Goal: Communication & Community: Answer question/provide support

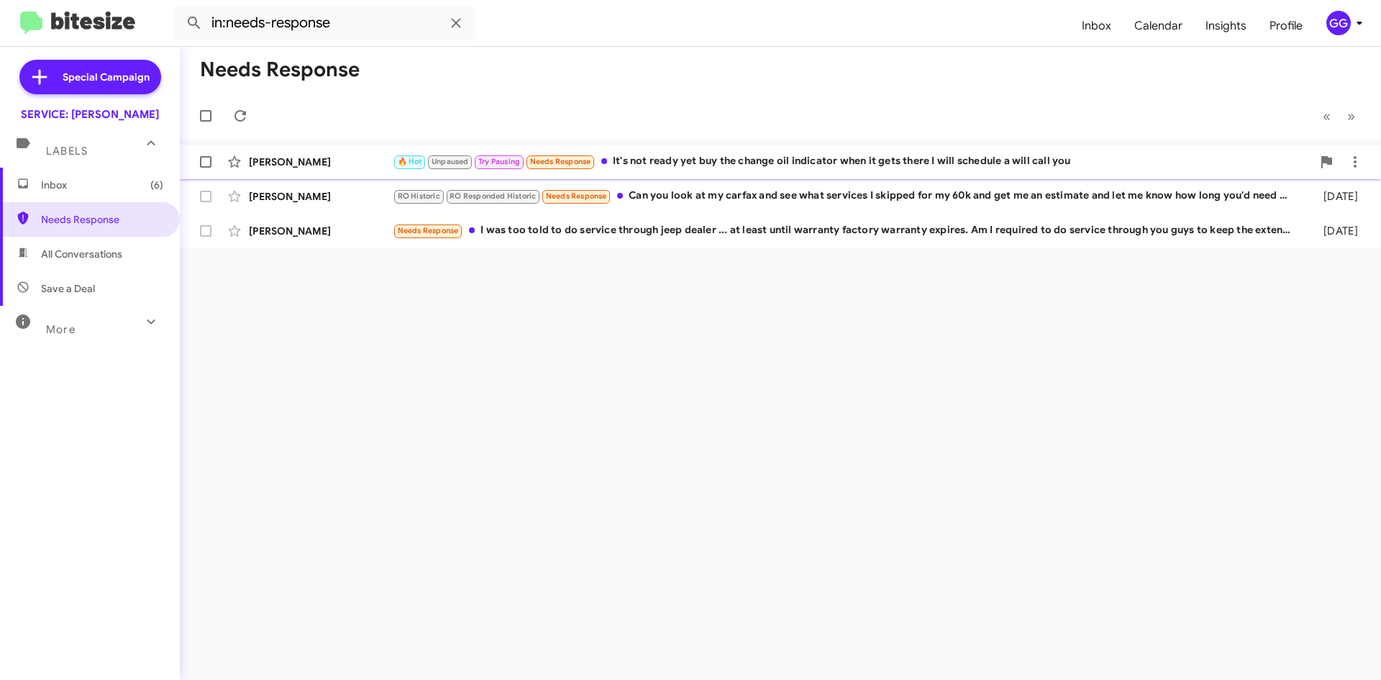
click at [866, 166] on div "🔥 Hot Unpaused Try Pausing Needs Response It's not ready yet buy the change oil…" at bounding box center [852, 161] width 919 height 17
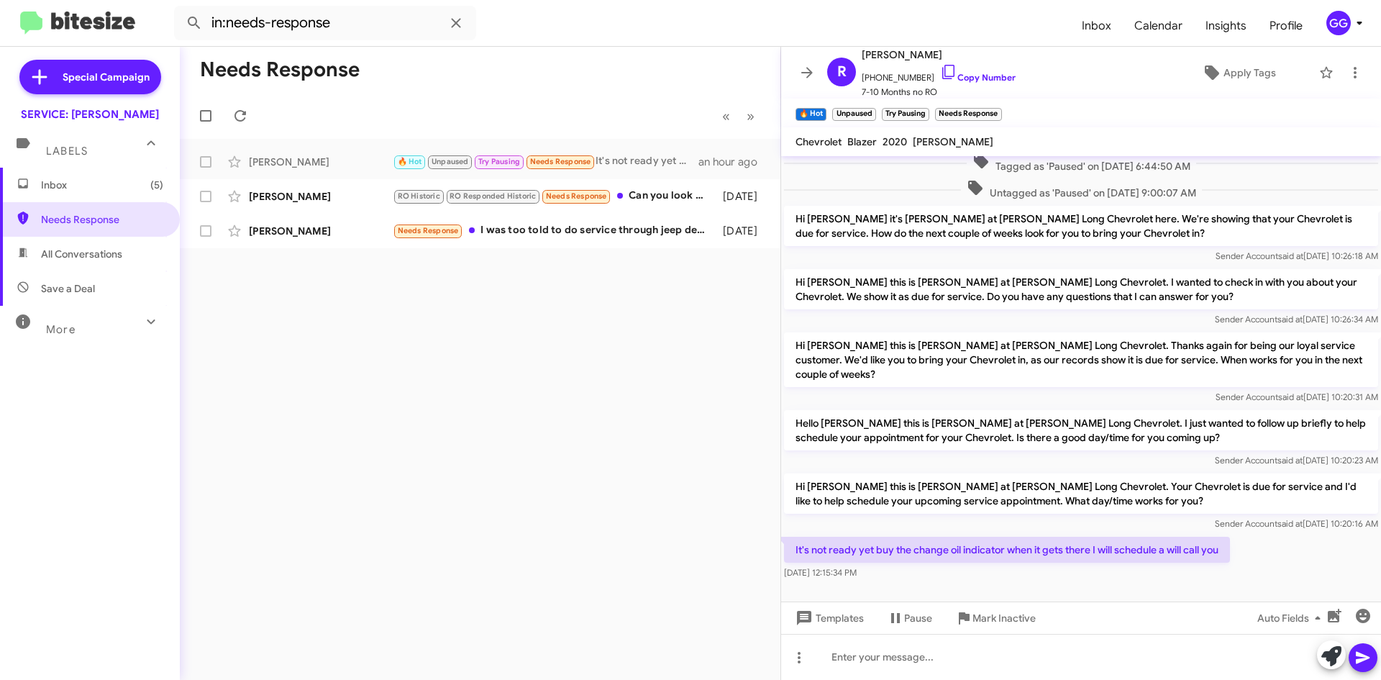
scroll to position [382, 0]
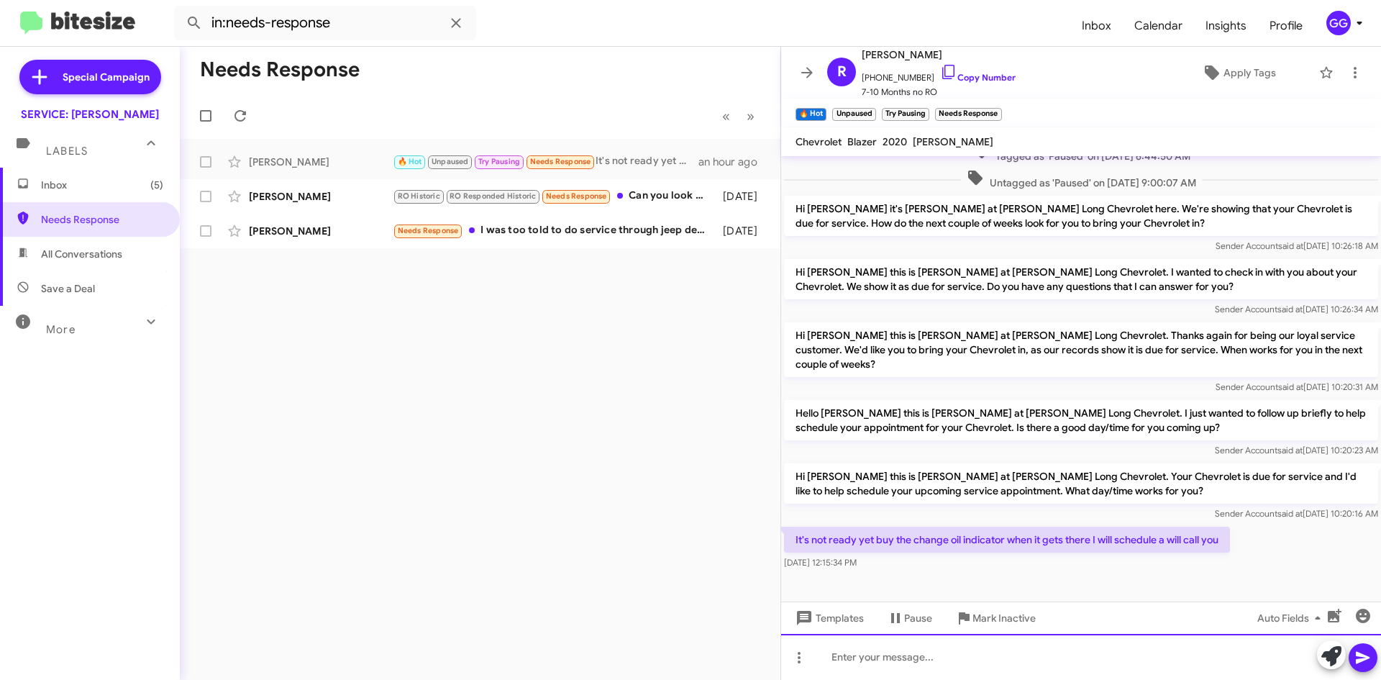
click at [876, 667] on div at bounding box center [1081, 657] width 600 height 46
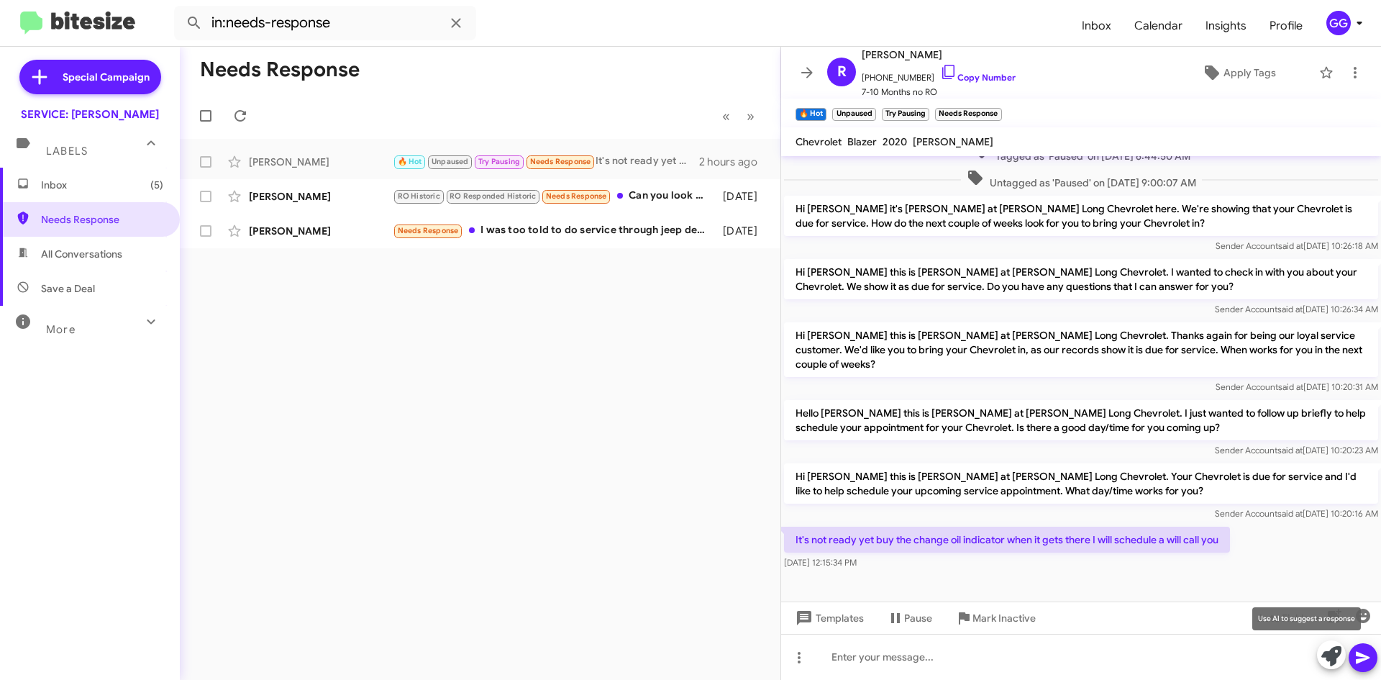
click at [1324, 655] on icon at bounding box center [1331, 656] width 20 height 20
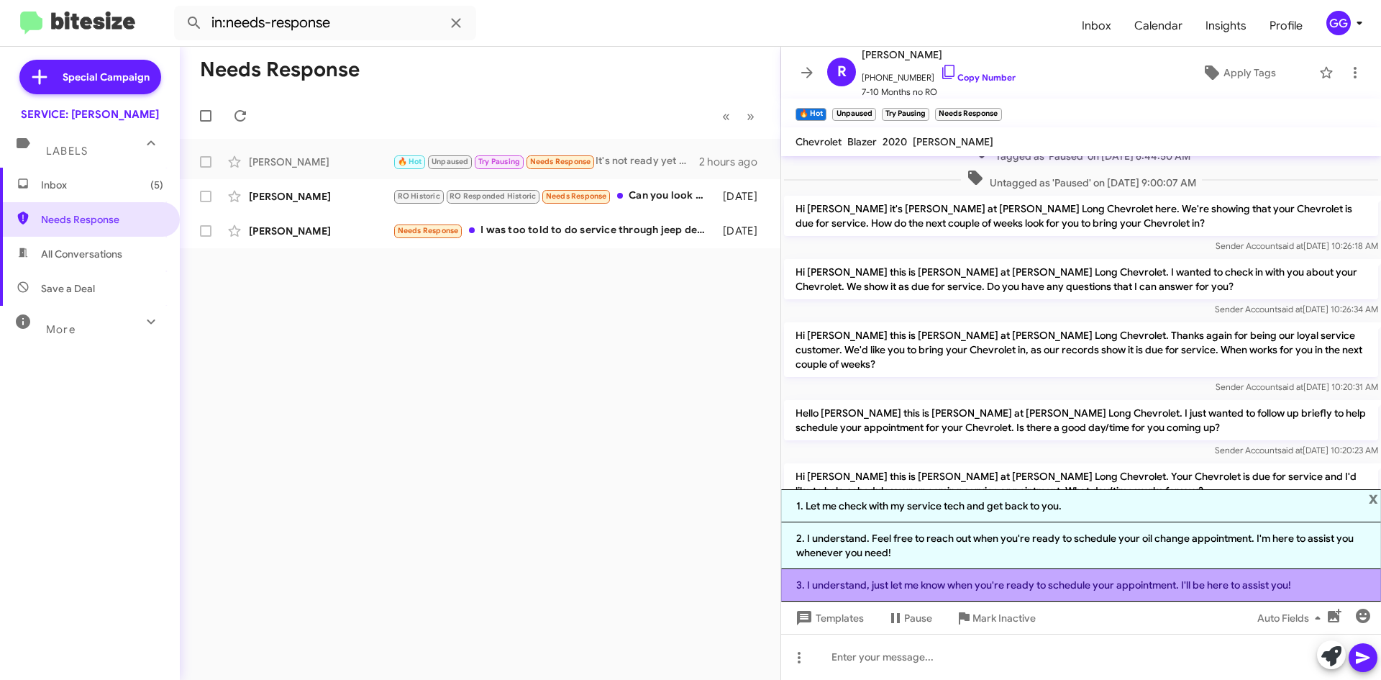
click at [953, 591] on li "3. I understand, just let me know when you're ready to schedule your appointmen…" at bounding box center [1081, 585] width 600 height 32
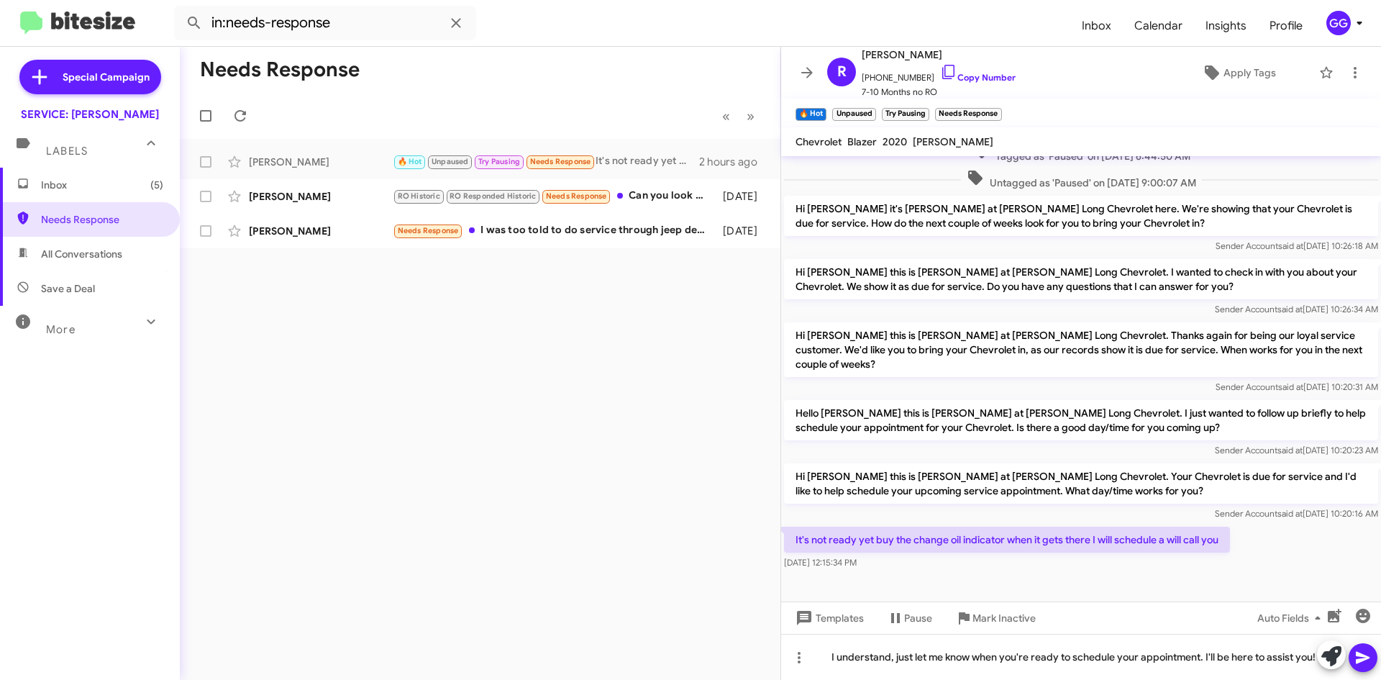
click at [1370, 654] on icon at bounding box center [1363, 657] width 17 height 17
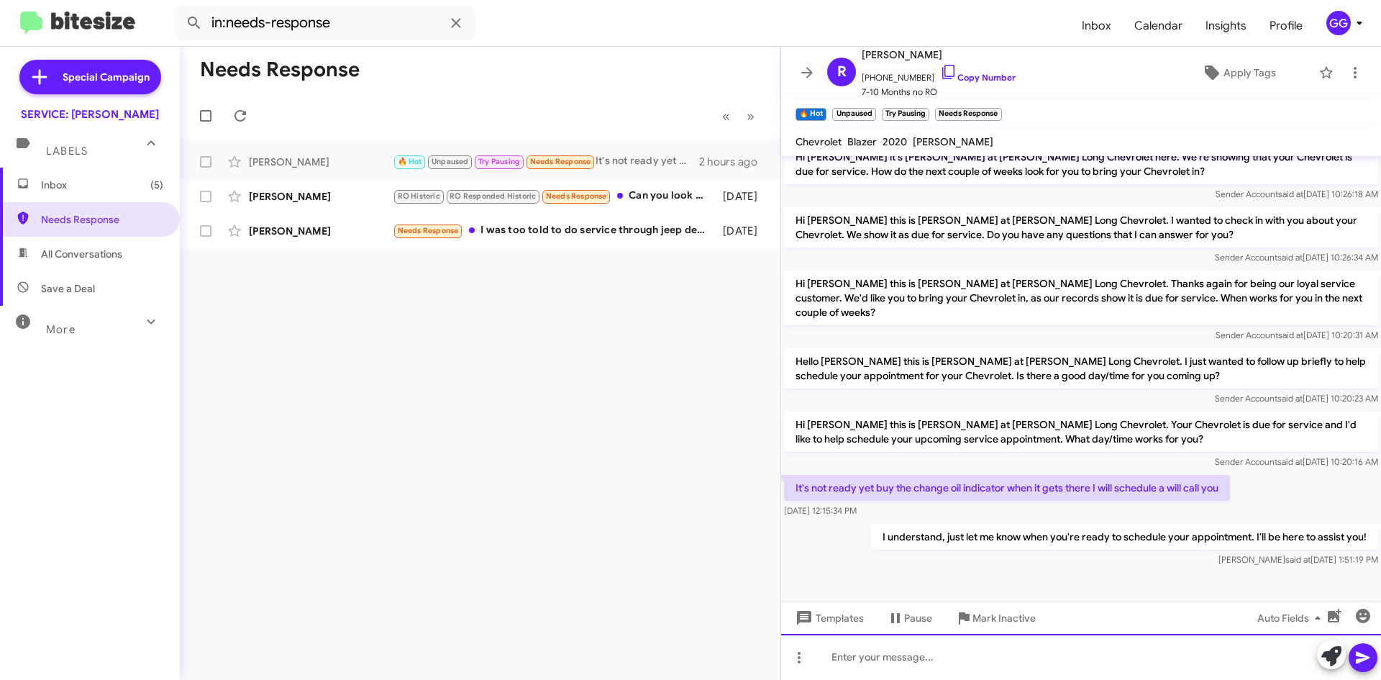
scroll to position [434, 0]
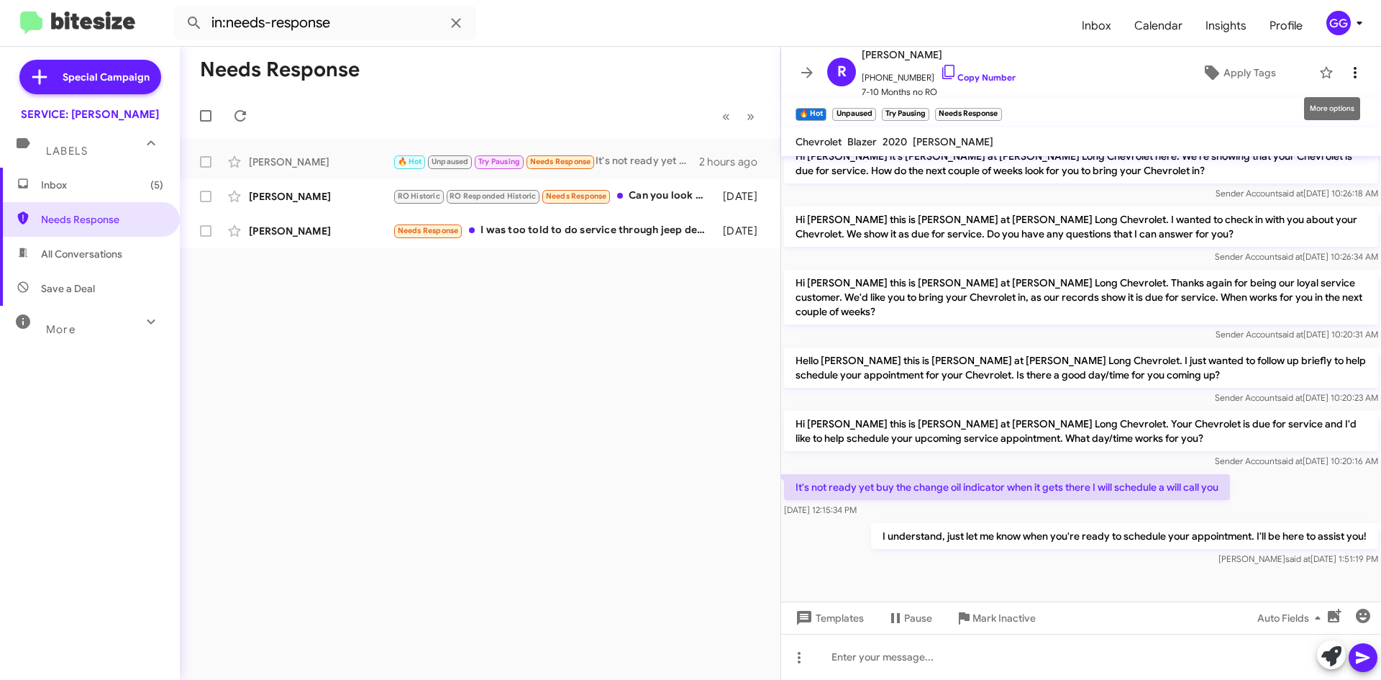
click at [1349, 79] on icon at bounding box center [1355, 72] width 17 height 17
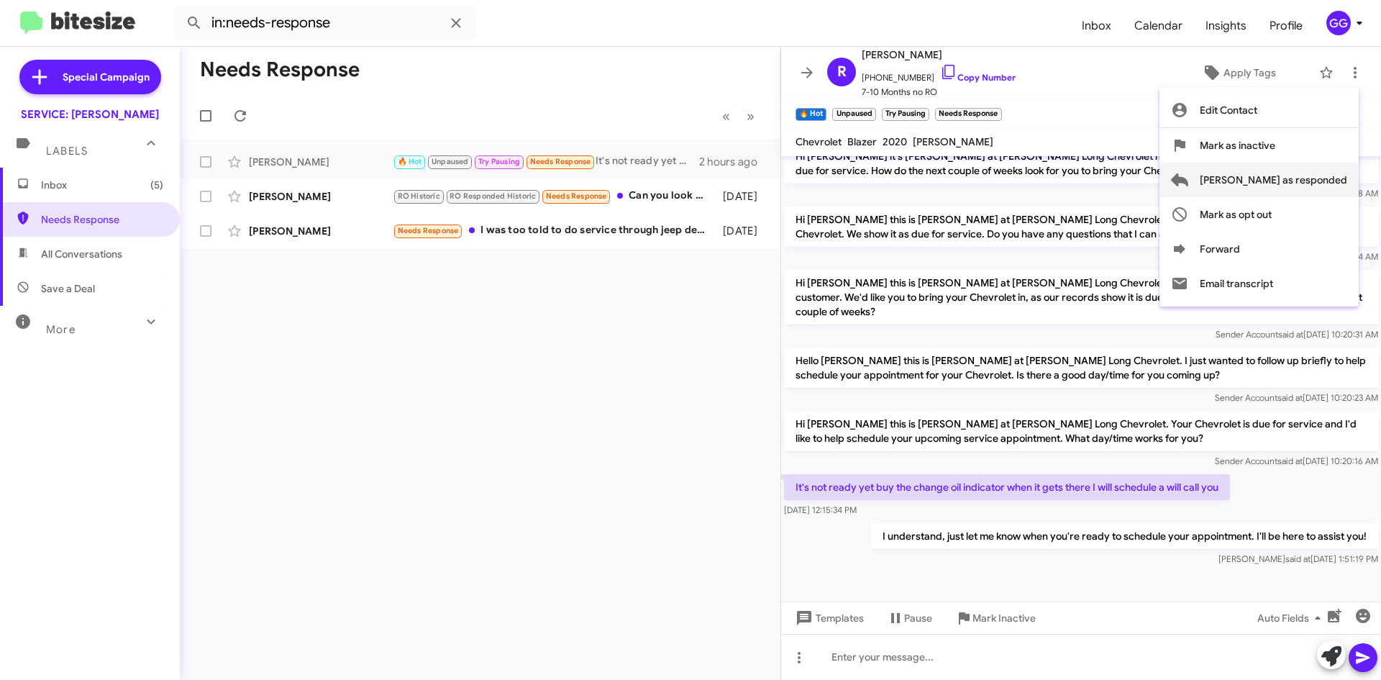
click at [1304, 178] on span "Mark as responded" at bounding box center [1273, 180] width 147 height 35
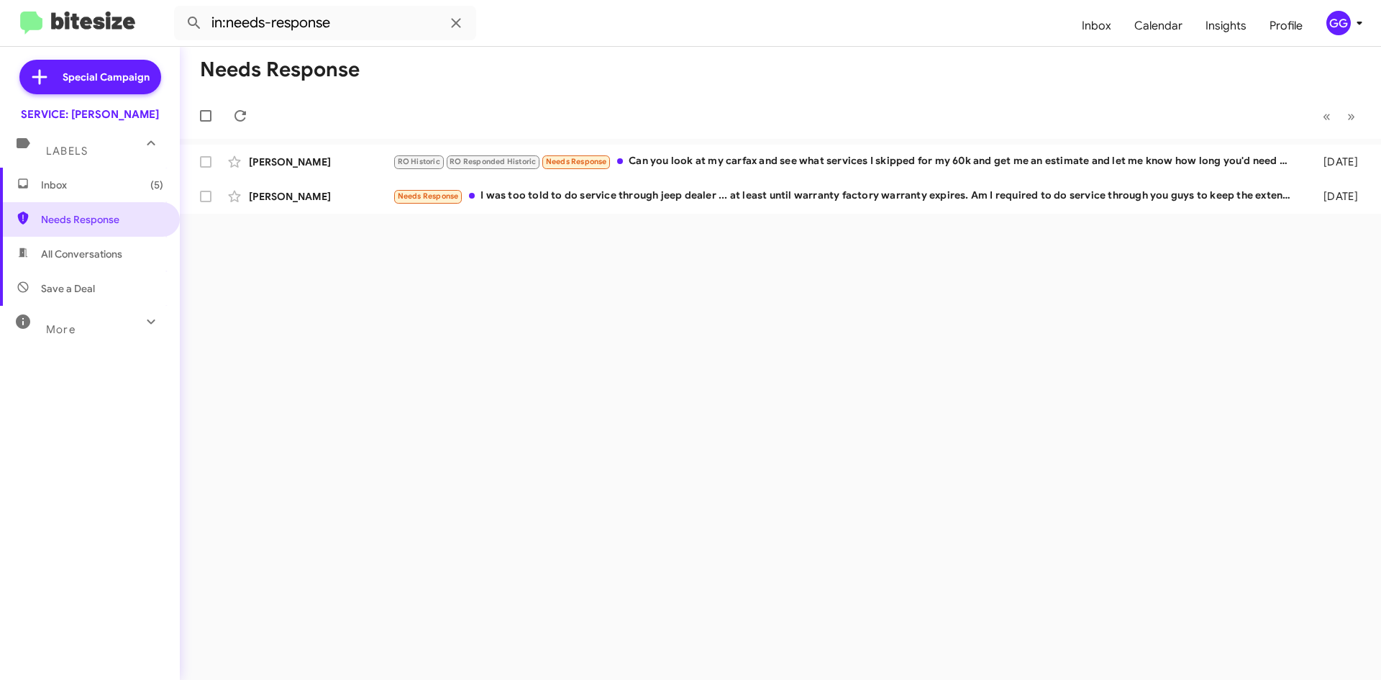
click at [103, 189] on span "Inbox (5)" at bounding box center [102, 185] width 122 height 14
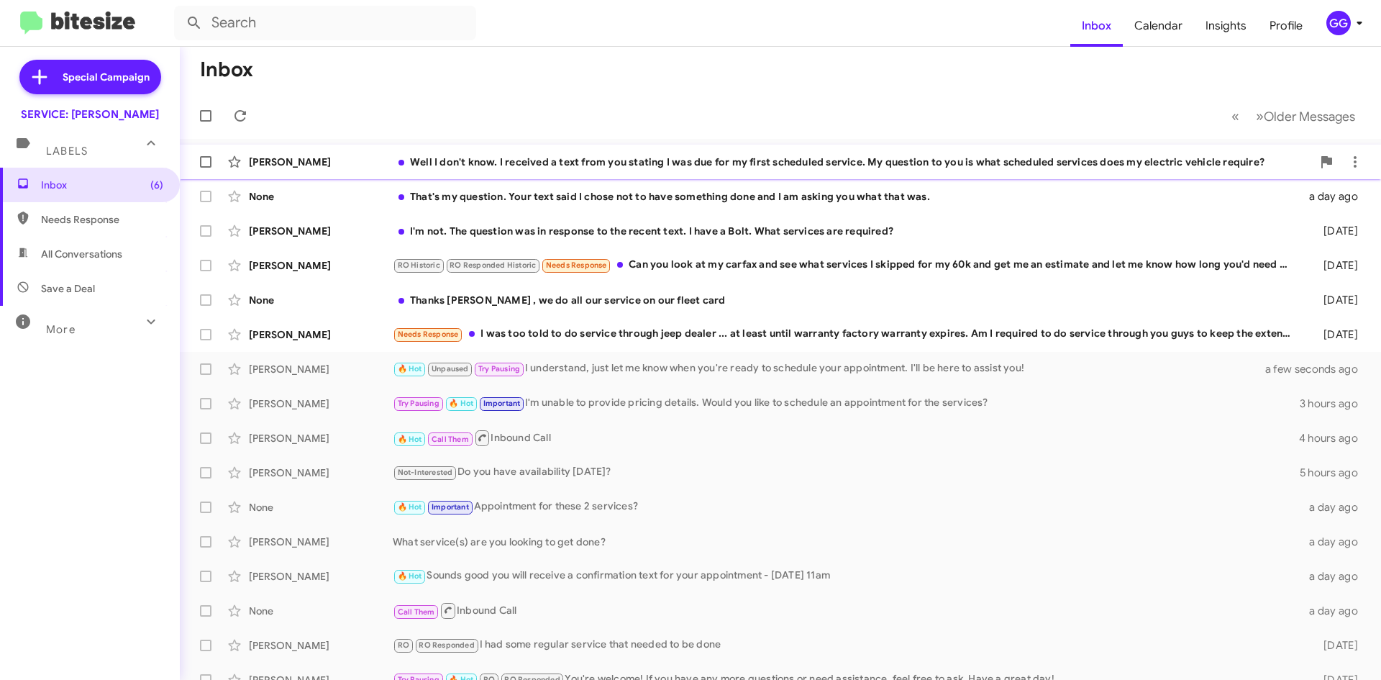
click at [648, 168] on div "Well I don't know. I received a text from you stating I was due for my first sc…" at bounding box center [852, 162] width 919 height 14
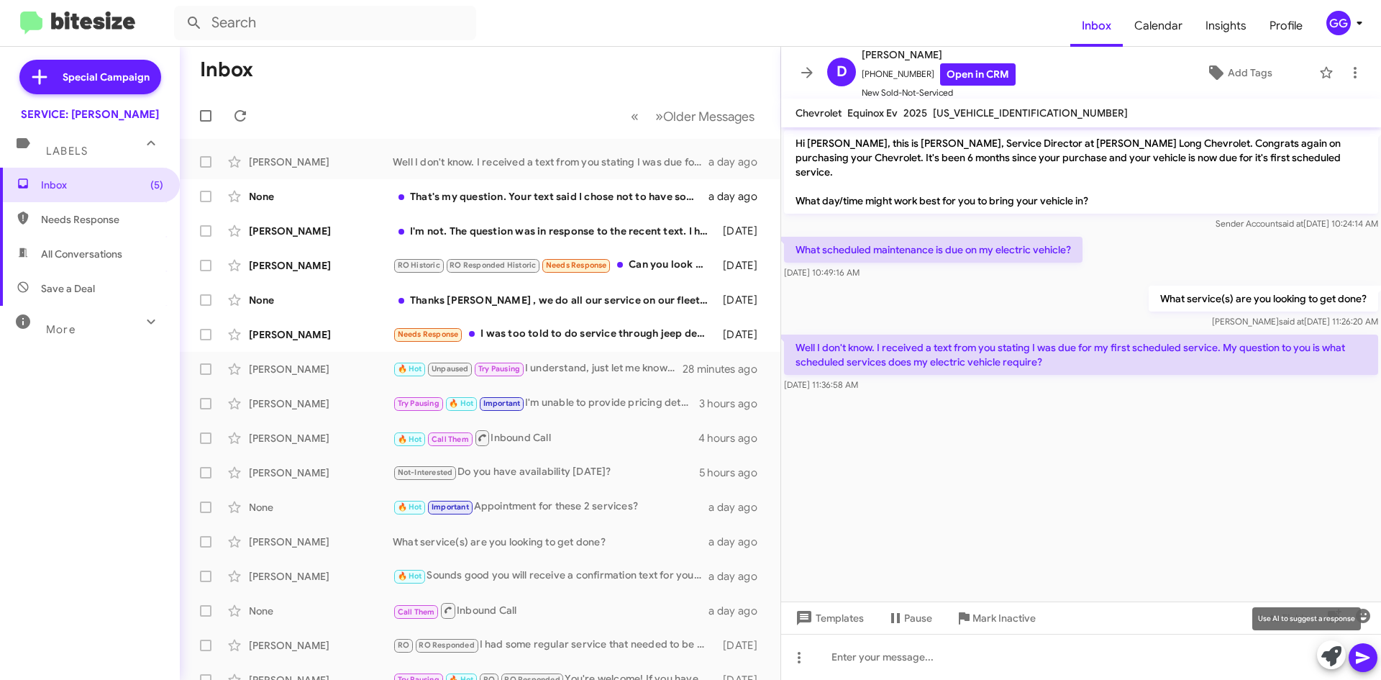
click at [1327, 656] on icon at bounding box center [1331, 656] width 20 height 20
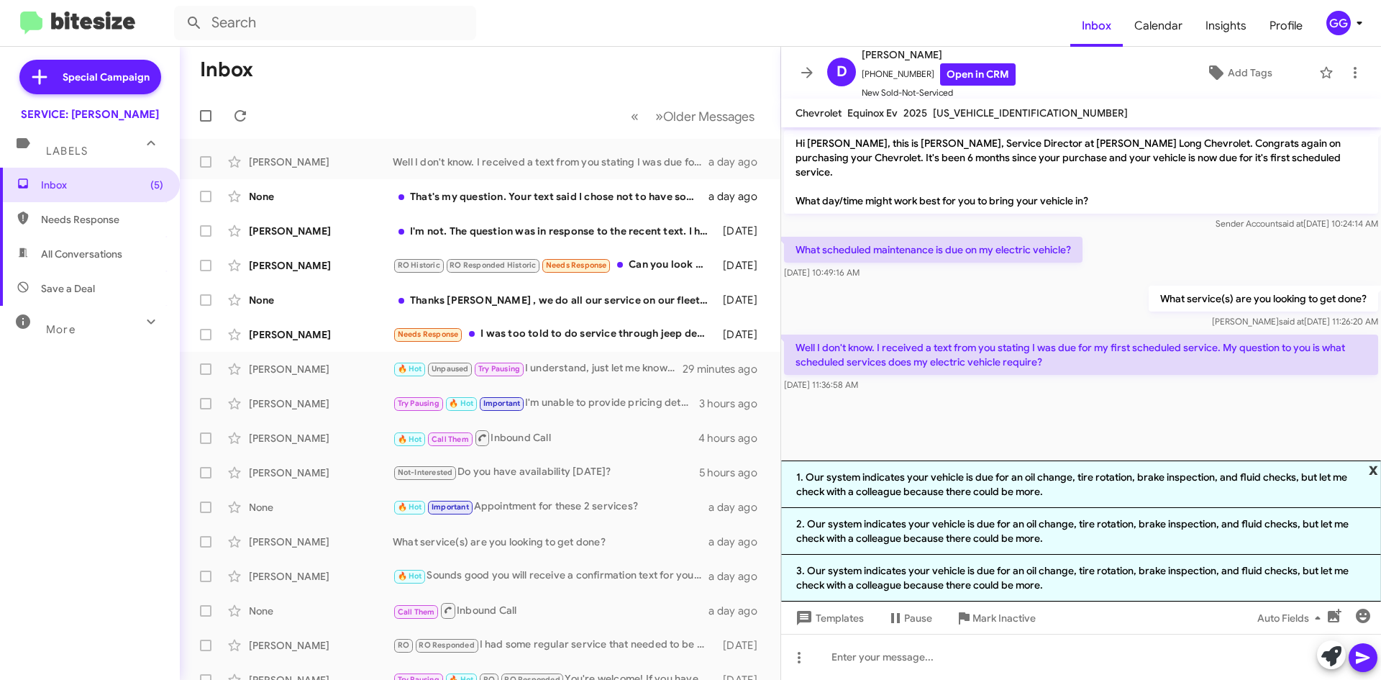
click at [1370, 470] on span "x" at bounding box center [1373, 468] width 9 height 17
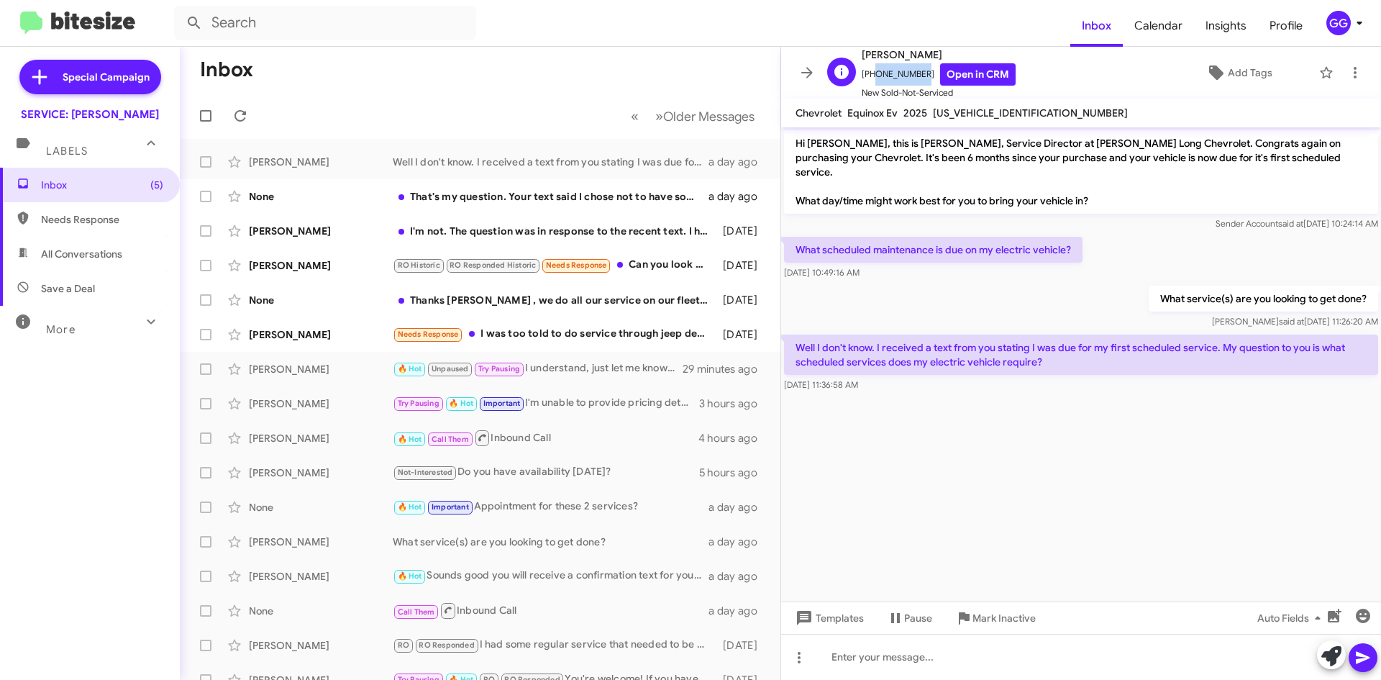
drag, startPoint x: 916, startPoint y: 70, endPoint x: 871, endPoint y: 76, distance: 45.7
click at [871, 76] on span "+18016909973 Open in CRM" at bounding box center [939, 74] width 154 height 22
copy span "8016909973"
click at [753, 168] on icon at bounding box center [754, 162] width 3 height 12
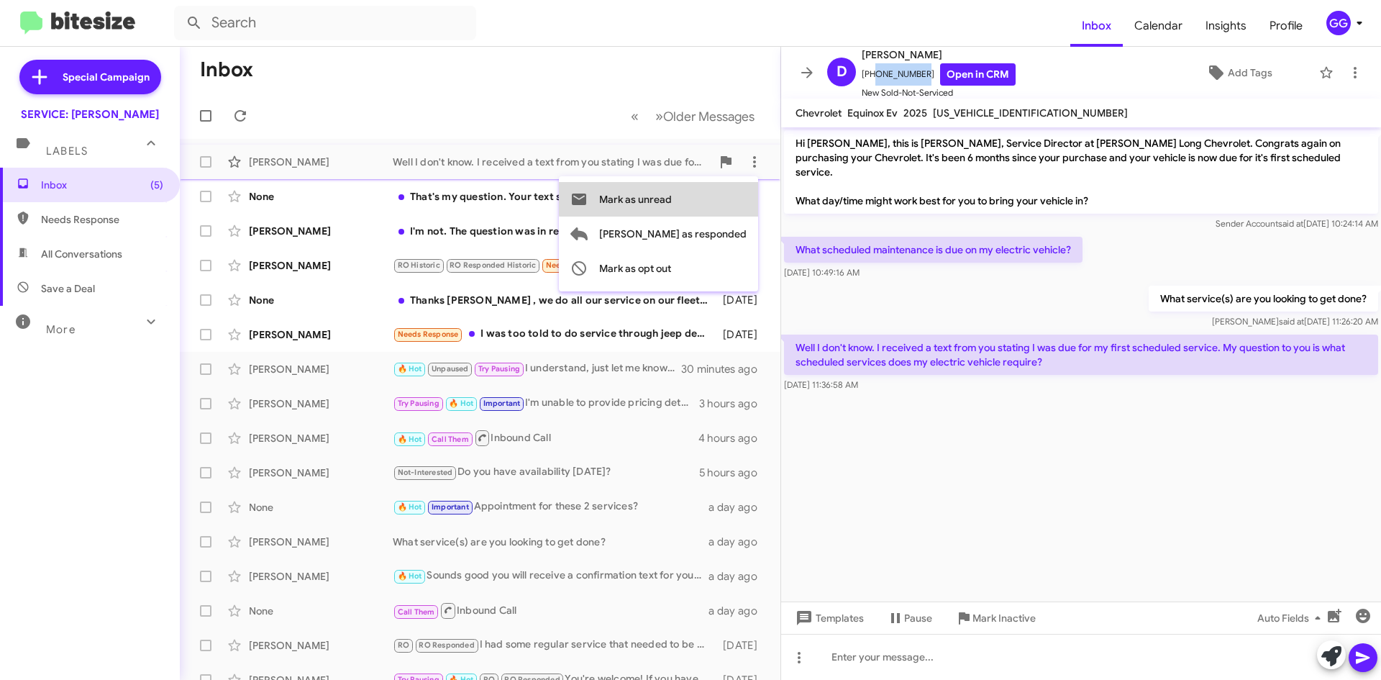
click at [672, 197] on span "Mark as unread" at bounding box center [635, 199] width 73 height 35
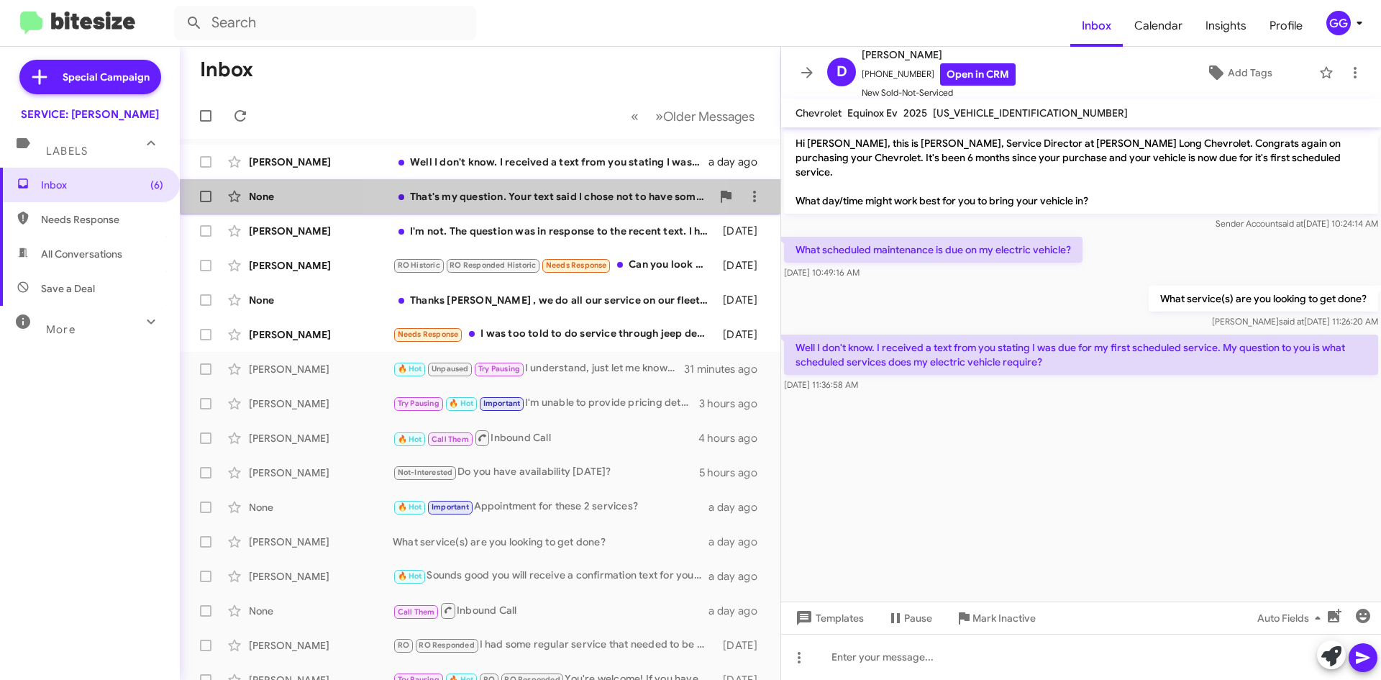
click at [533, 192] on div "That's my question. Your text said I chose not to have something done and I am …" at bounding box center [552, 196] width 319 height 14
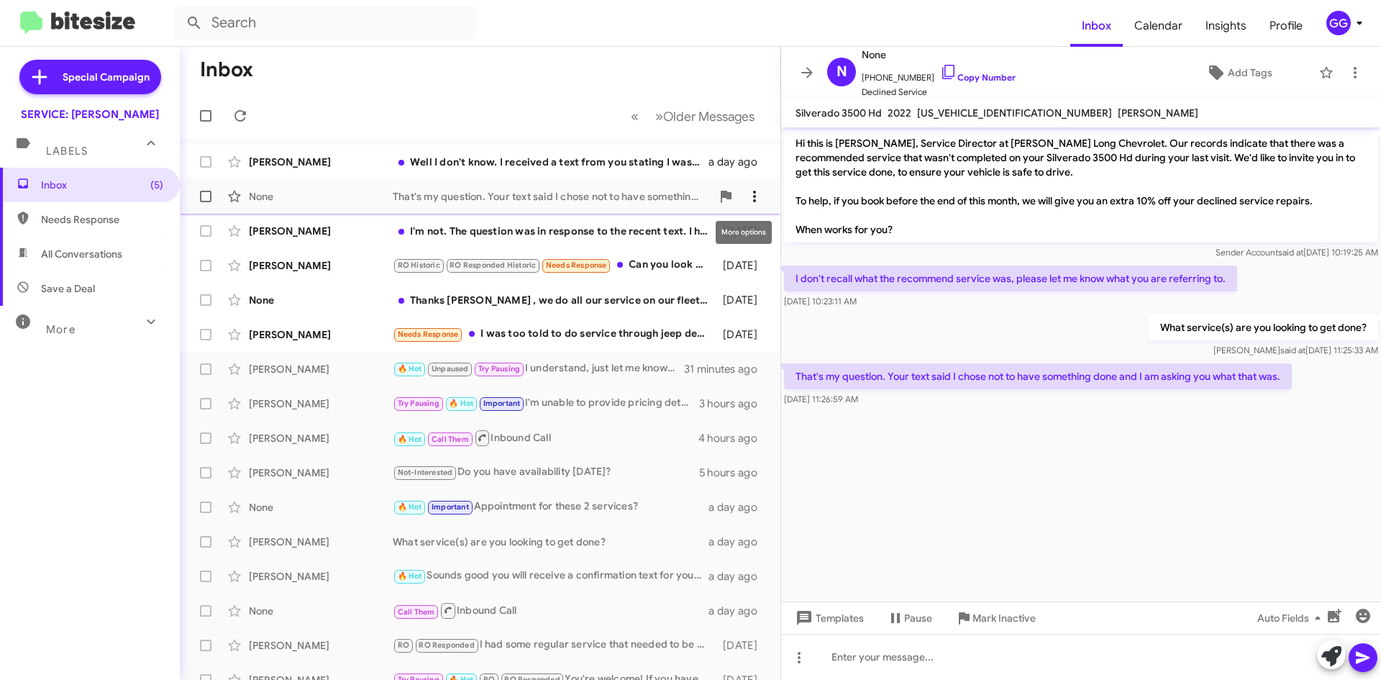
click at [753, 193] on icon at bounding box center [754, 197] width 3 height 12
click at [720, 236] on button "Mark as unread" at bounding box center [675, 234] width 165 height 35
click at [71, 181] on span "Inbox (6)" at bounding box center [102, 185] width 122 height 14
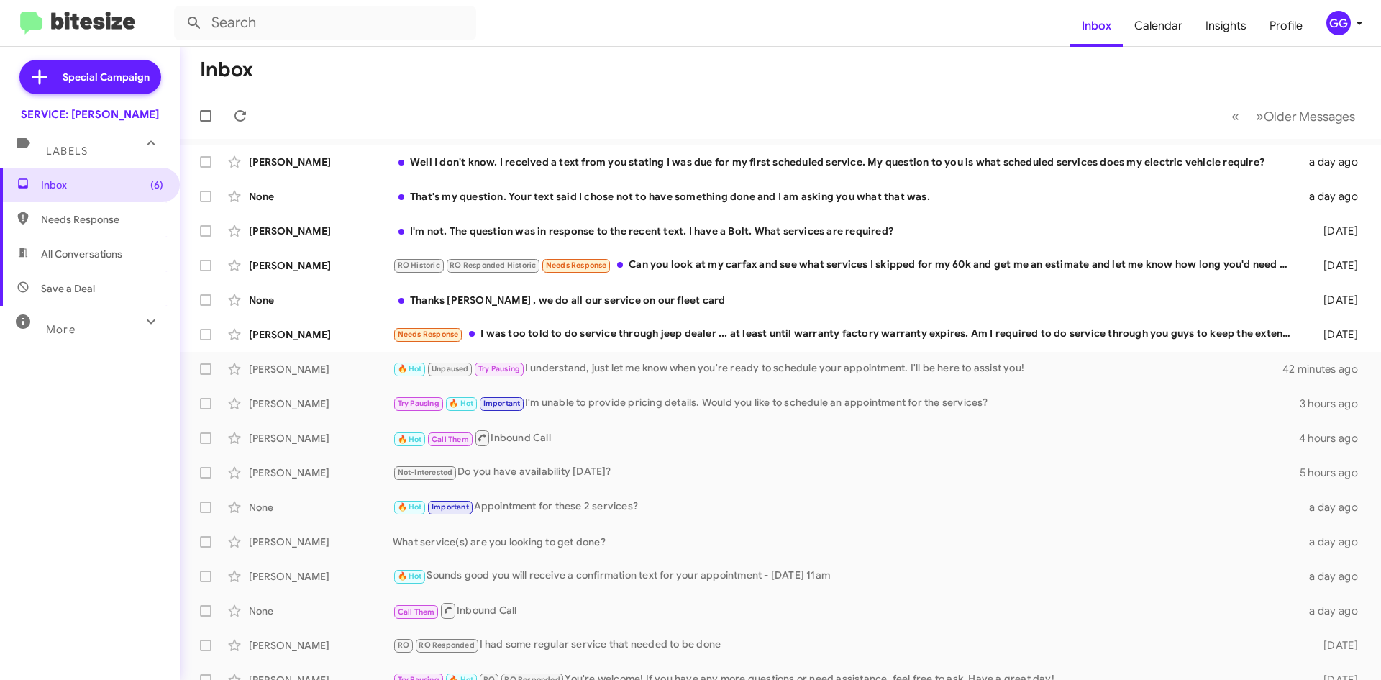
click at [70, 225] on span "Needs Response" at bounding box center [90, 219] width 180 height 35
type input "in:needs-response"
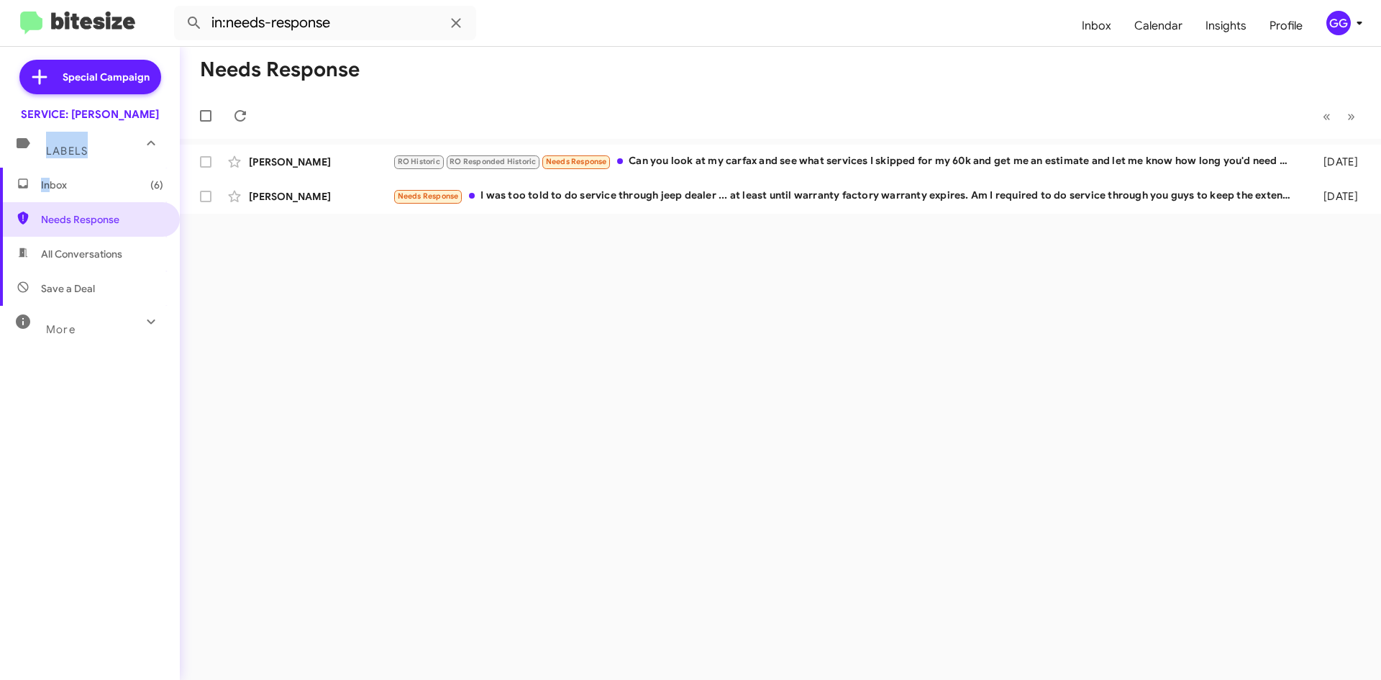
click at [42, 186] on mat-expansion-panel "Labels Inbox (6) Needs Response All Conversations Save a Deal More Important 🔥 …" at bounding box center [90, 354] width 180 height 465
click at [60, 173] on span "Inbox (6)" at bounding box center [90, 185] width 180 height 35
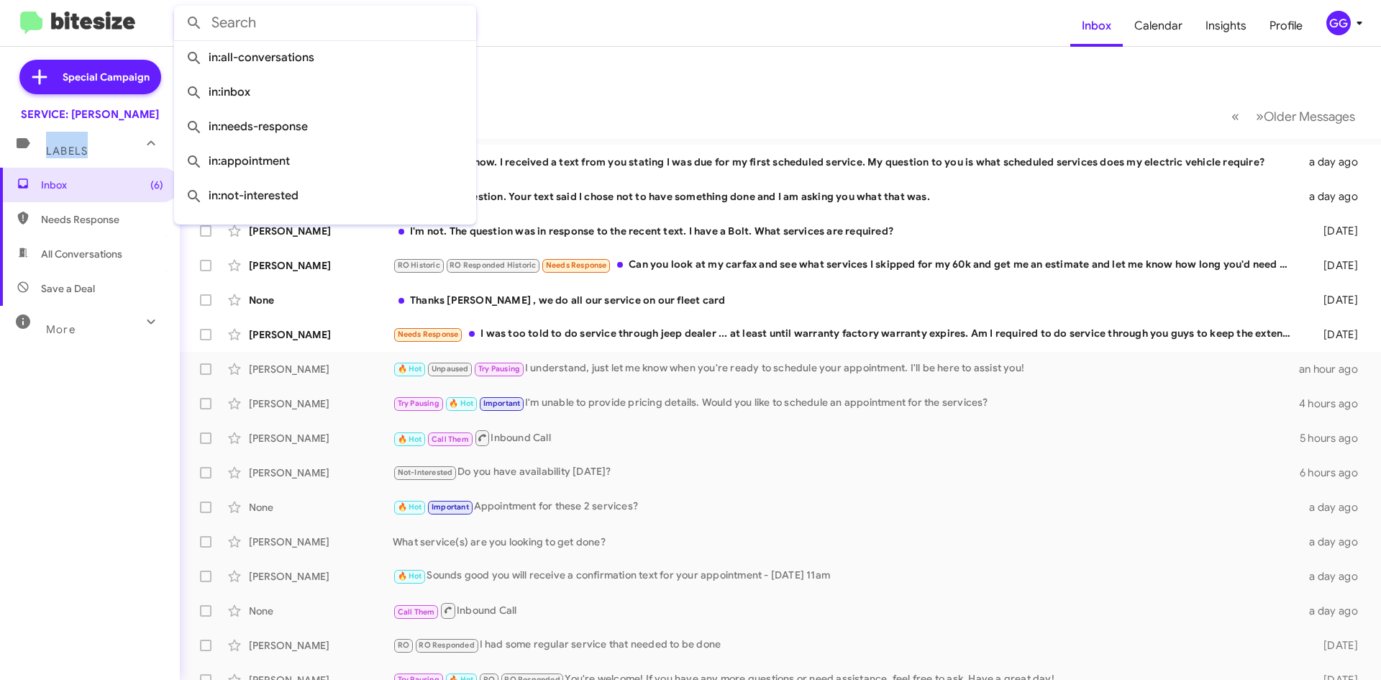
click at [217, 14] on input "text" at bounding box center [325, 23] width 302 height 35
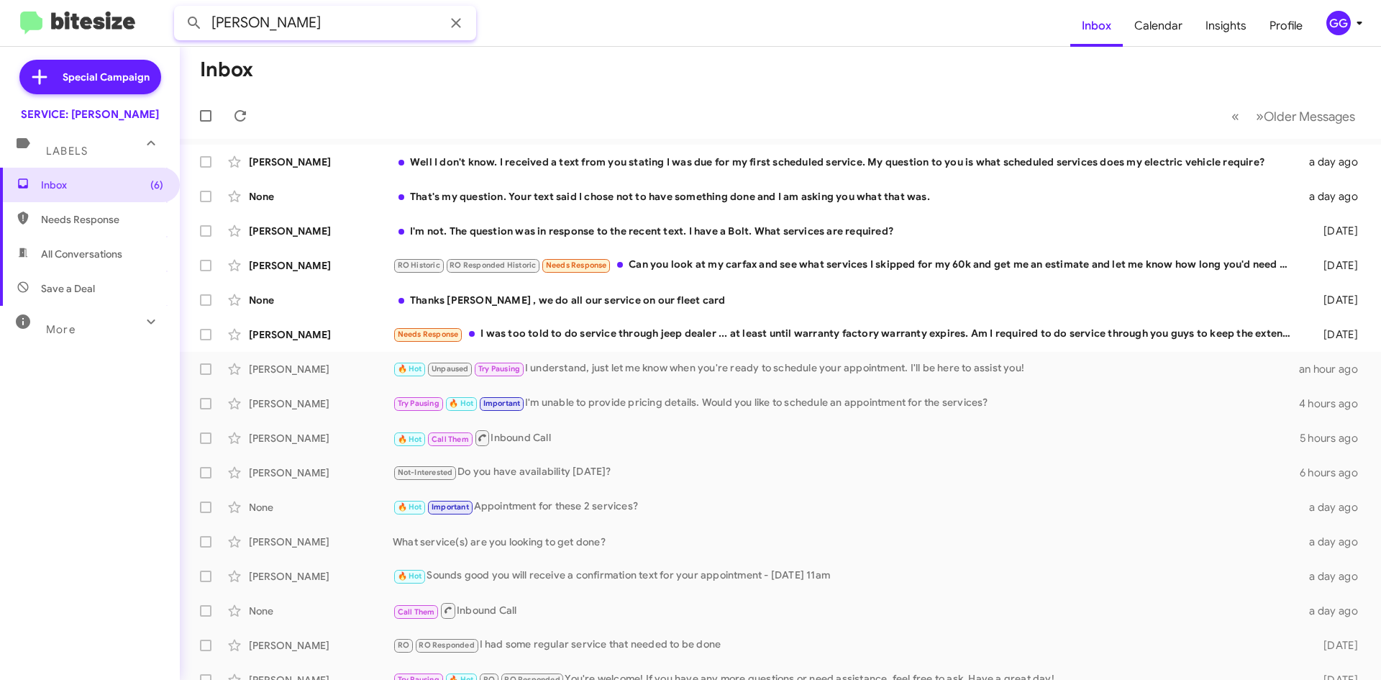
type input "robert"
click at [180, 9] on button at bounding box center [194, 23] width 29 height 29
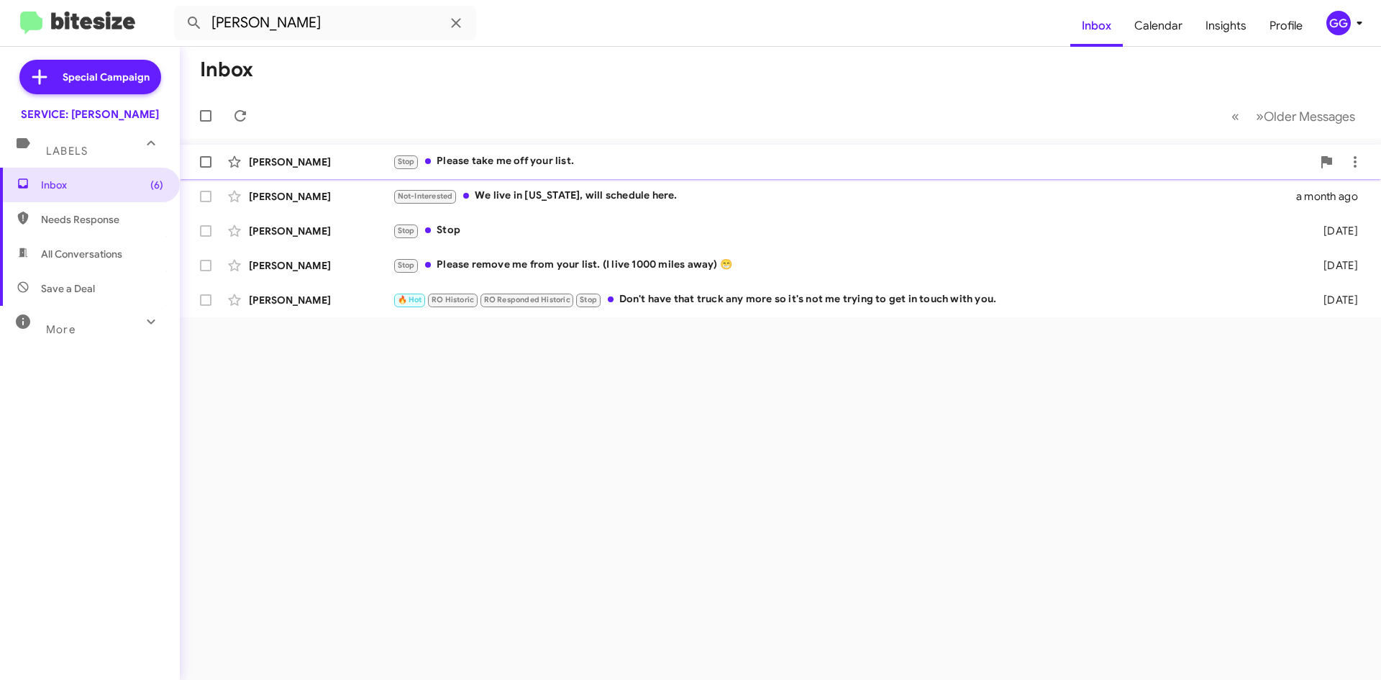
click at [583, 162] on div "Stop Please take me off your list." at bounding box center [852, 161] width 919 height 17
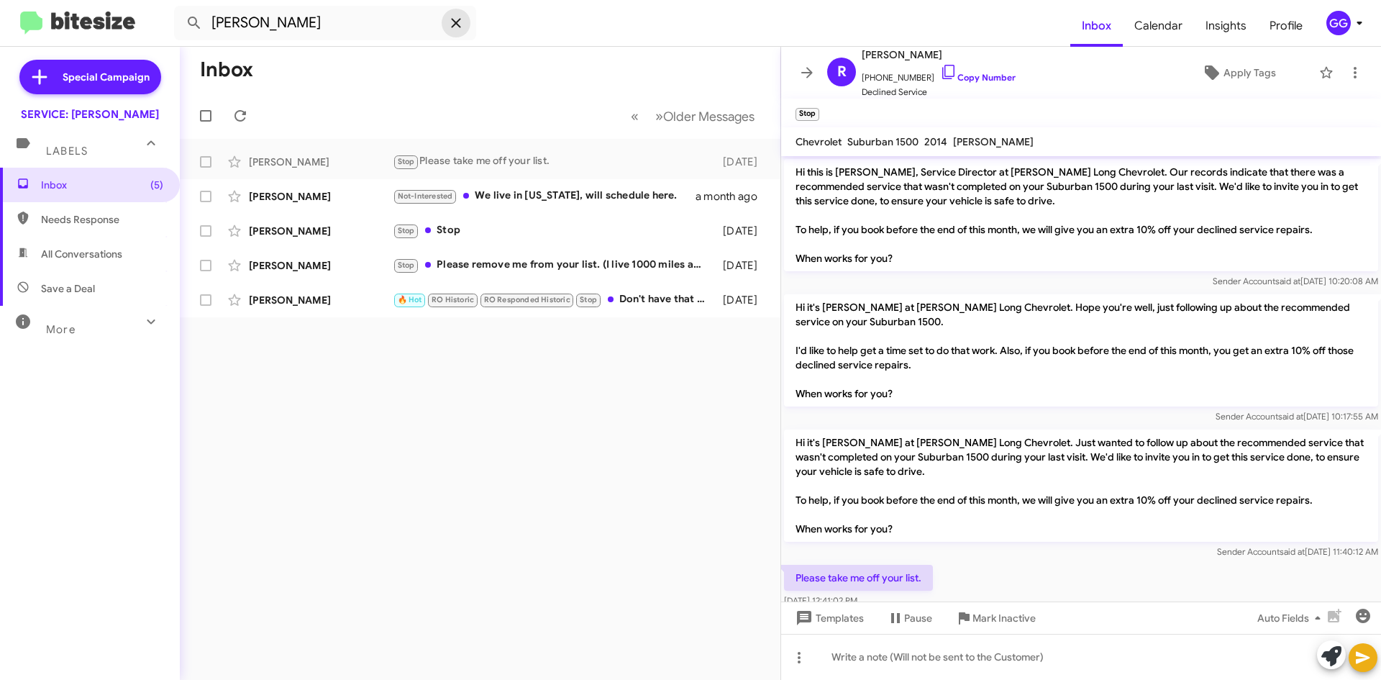
click at [445, 19] on span at bounding box center [456, 22] width 29 height 17
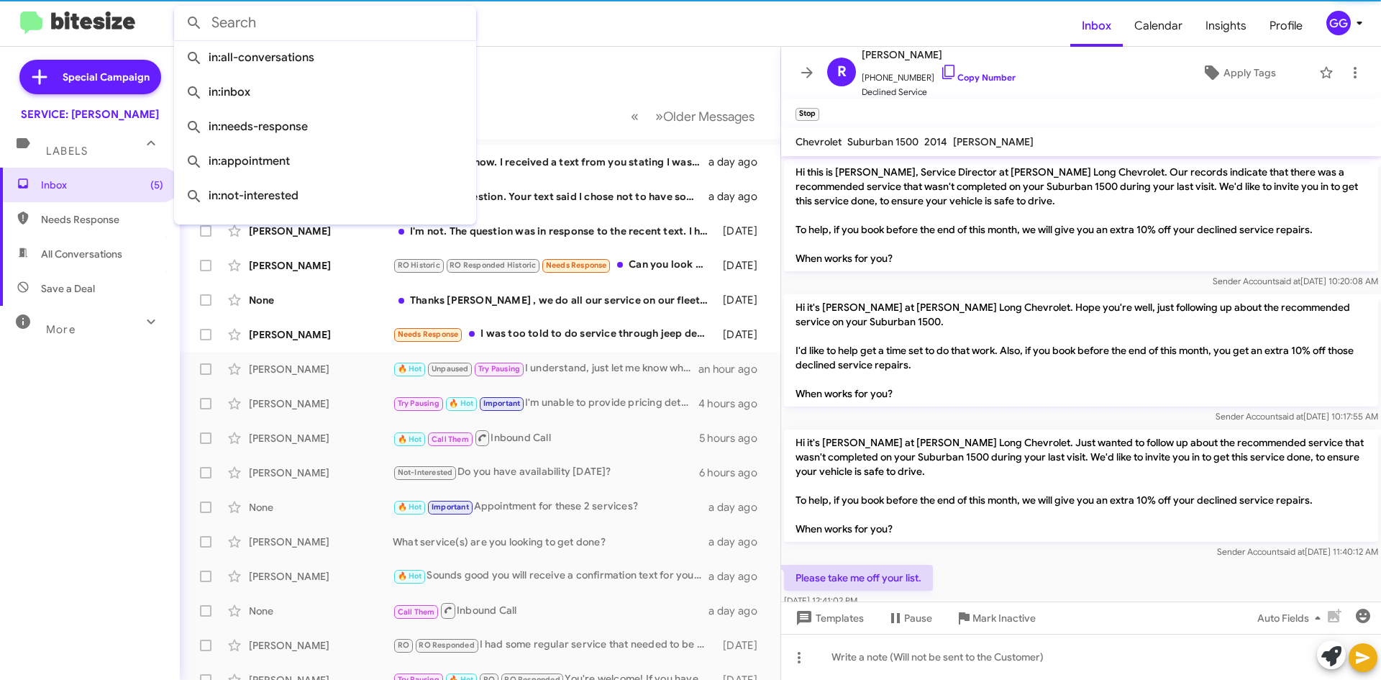
click at [291, 25] on input "text" at bounding box center [325, 23] width 302 height 35
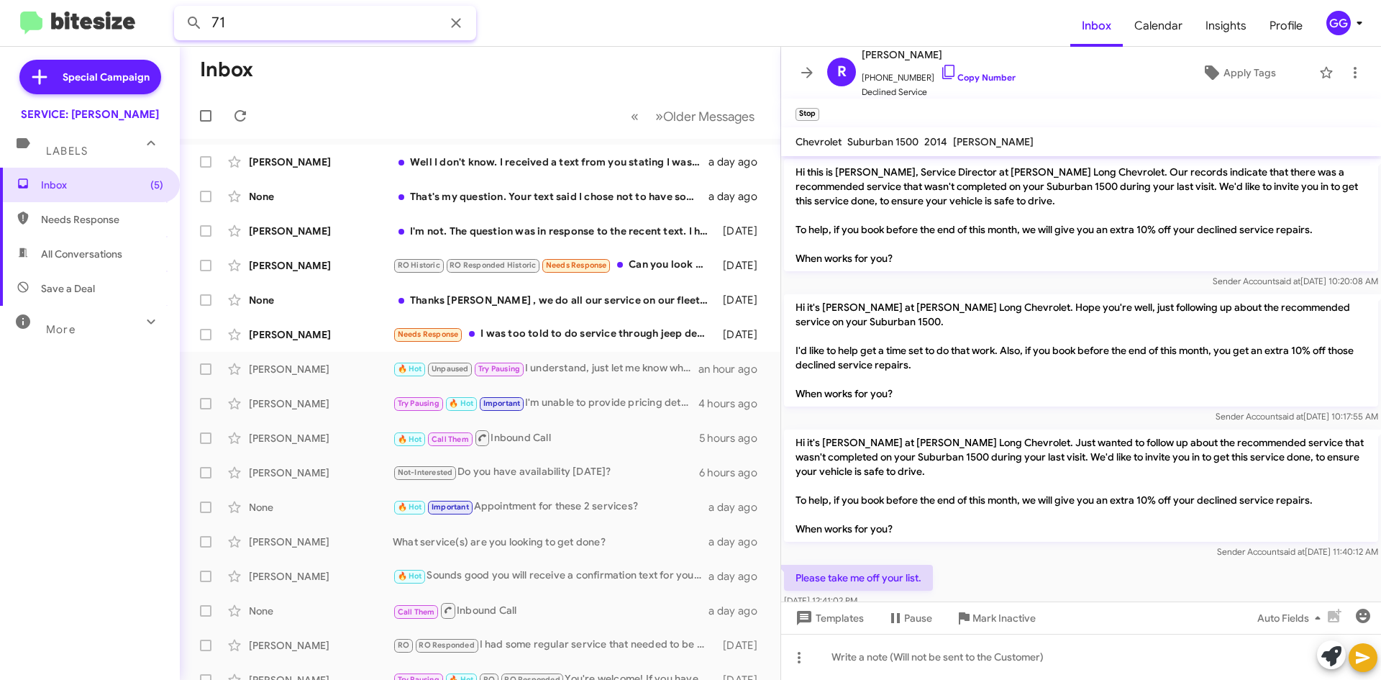
type input "7"
click at [180, 9] on button at bounding box center [194, 23] width 29 height 29
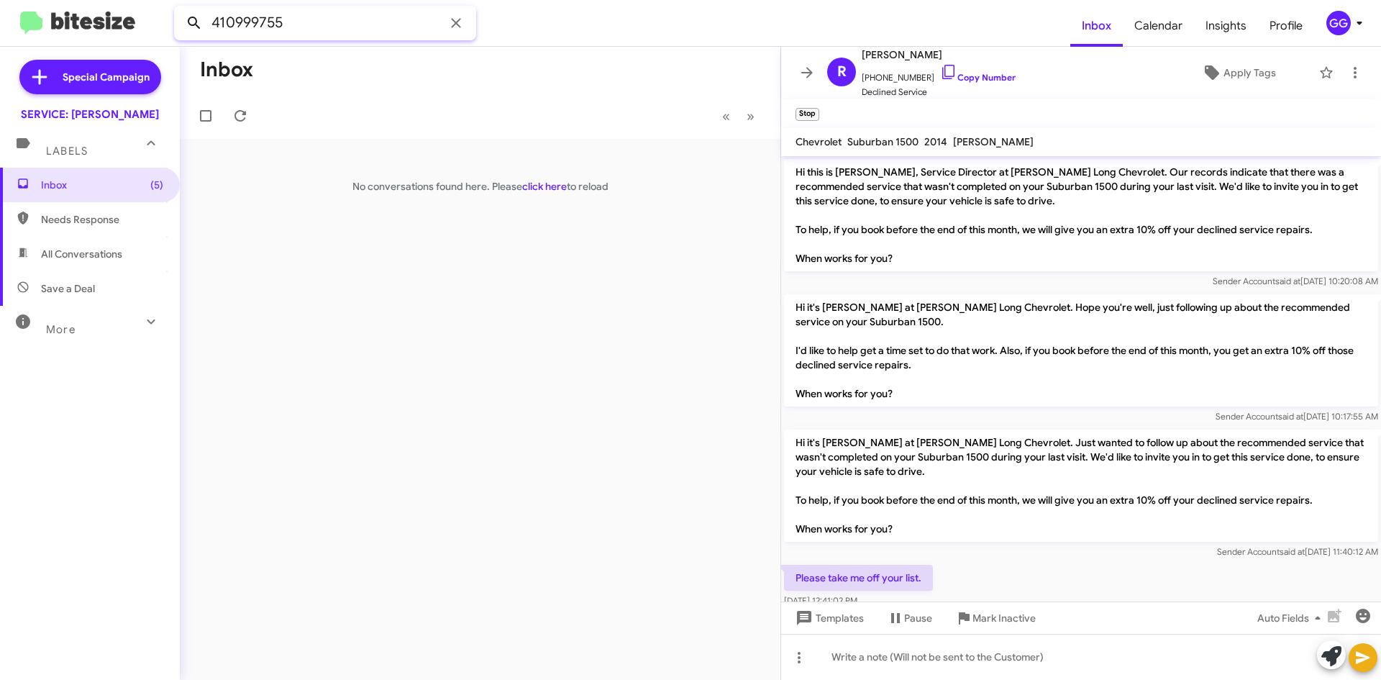
drag, startPoint x: 250, startPoint y: 26, endPoint x: 193, endPoint y: 28, distance: 57.6
click at [193, 28] on div "410999755" at bounding box center [325, 23] width 302 height 35
type input "7193444643"
click at [180, 9] on button at bounding box center [194, 23] width 29 height 29
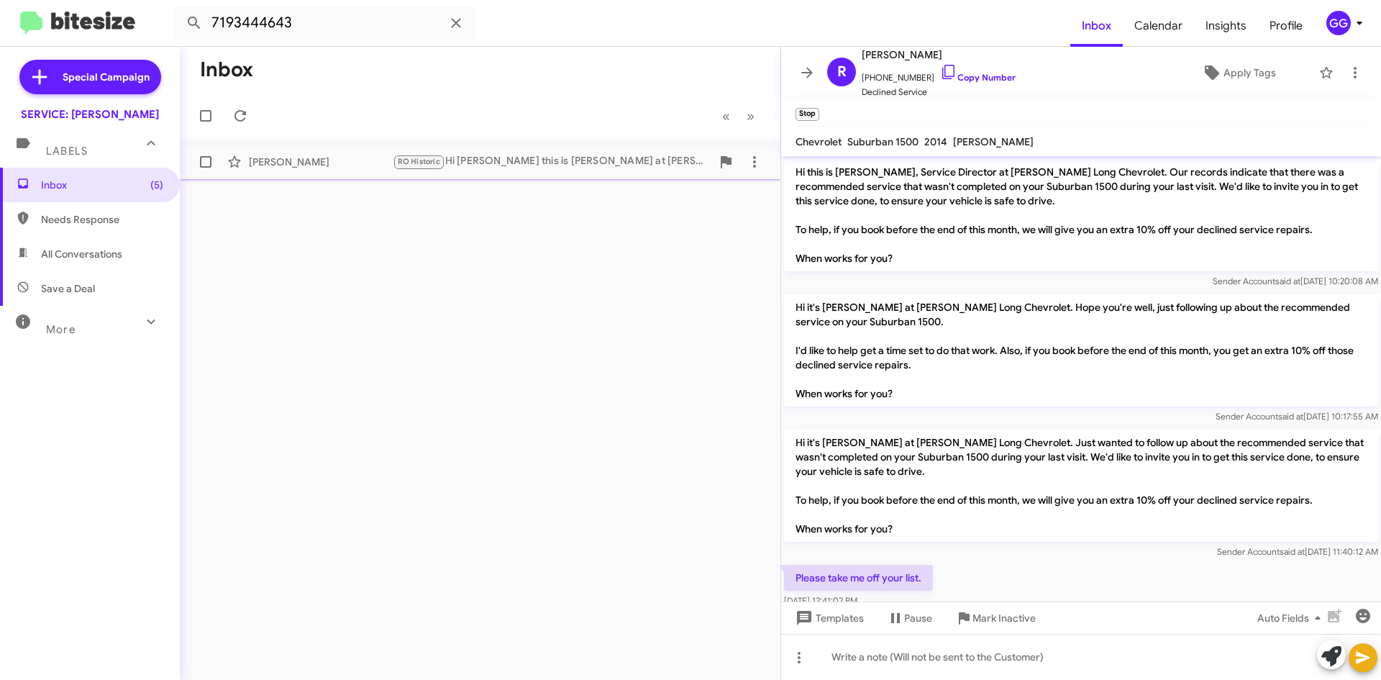
click at [283, 170] on div "Robert Young RO Historic Hi Robert this is Rick Stubbs at Daniels Long Chevrole…" at bounding box center [480, 161] width 578 height 29
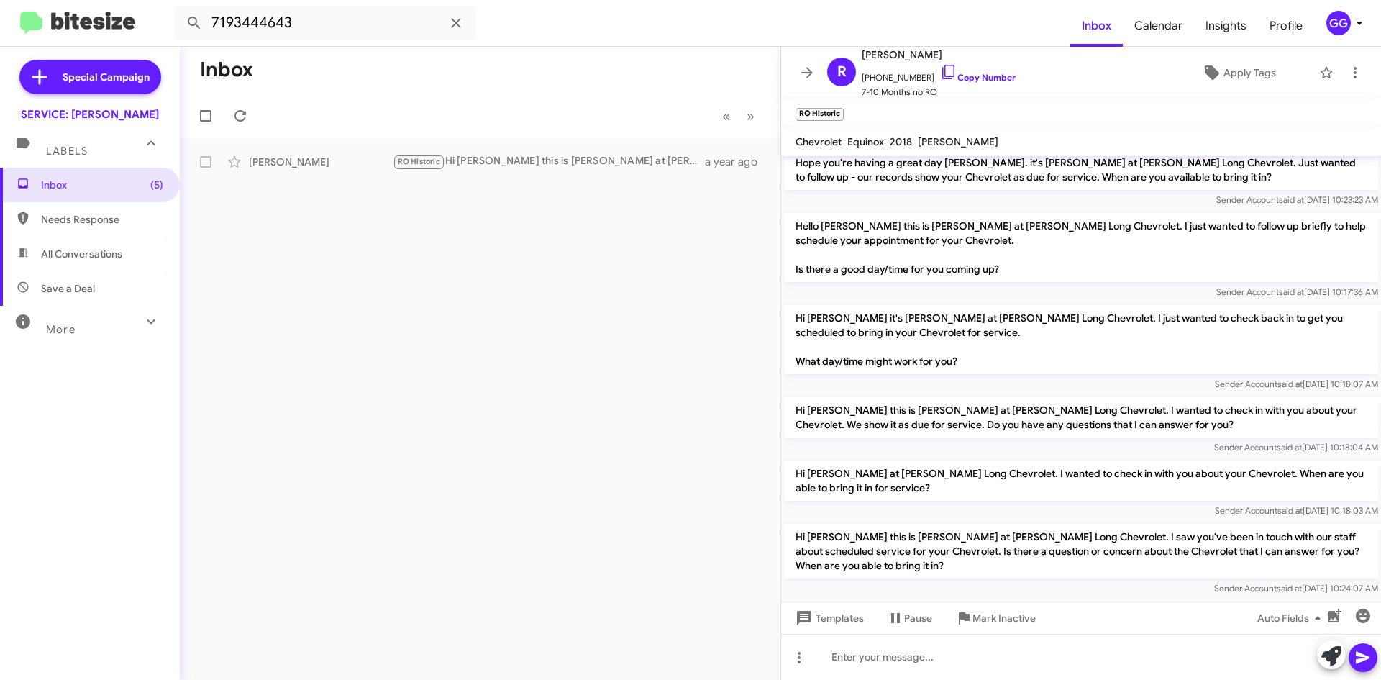
scroll to position [942, 0]
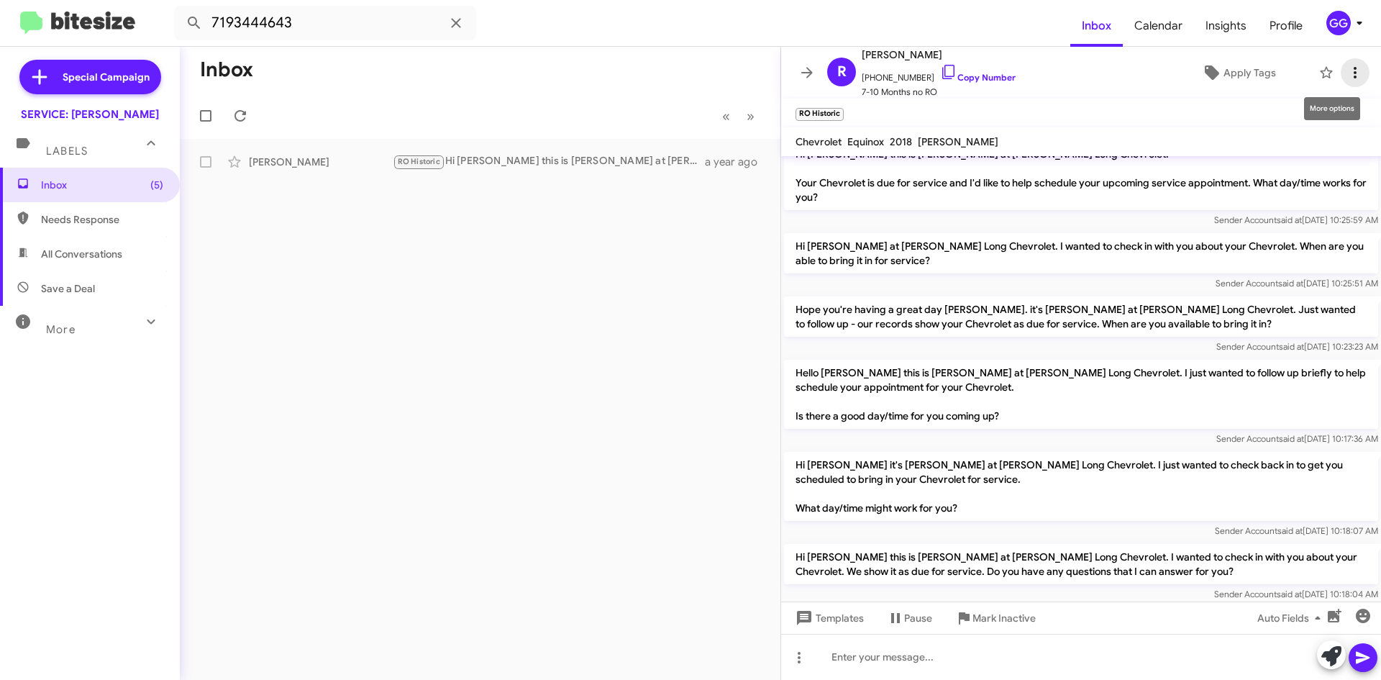
click at [1347, 69] on icon at bounding box center [1355, 72] width 17 height 17
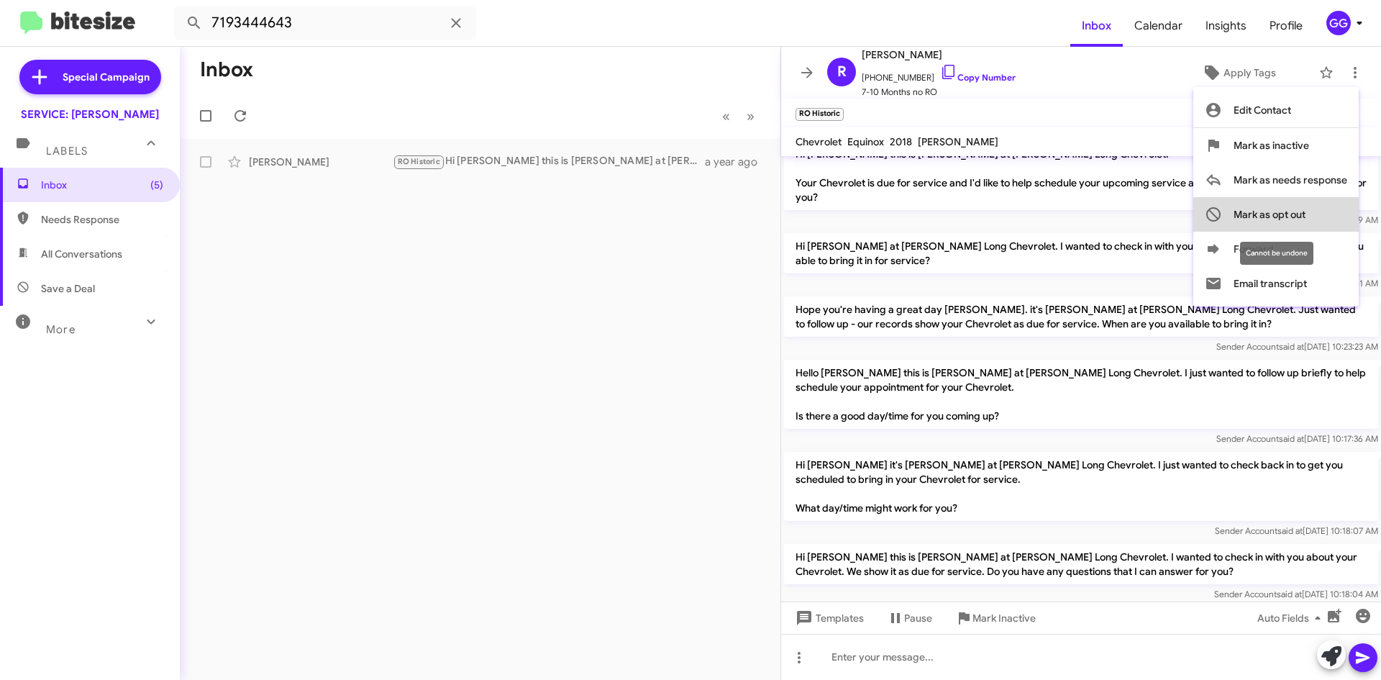
click at [1324, 217] on button "Mark as opt out" at bounding box center [1275, 214] width 165 height 35
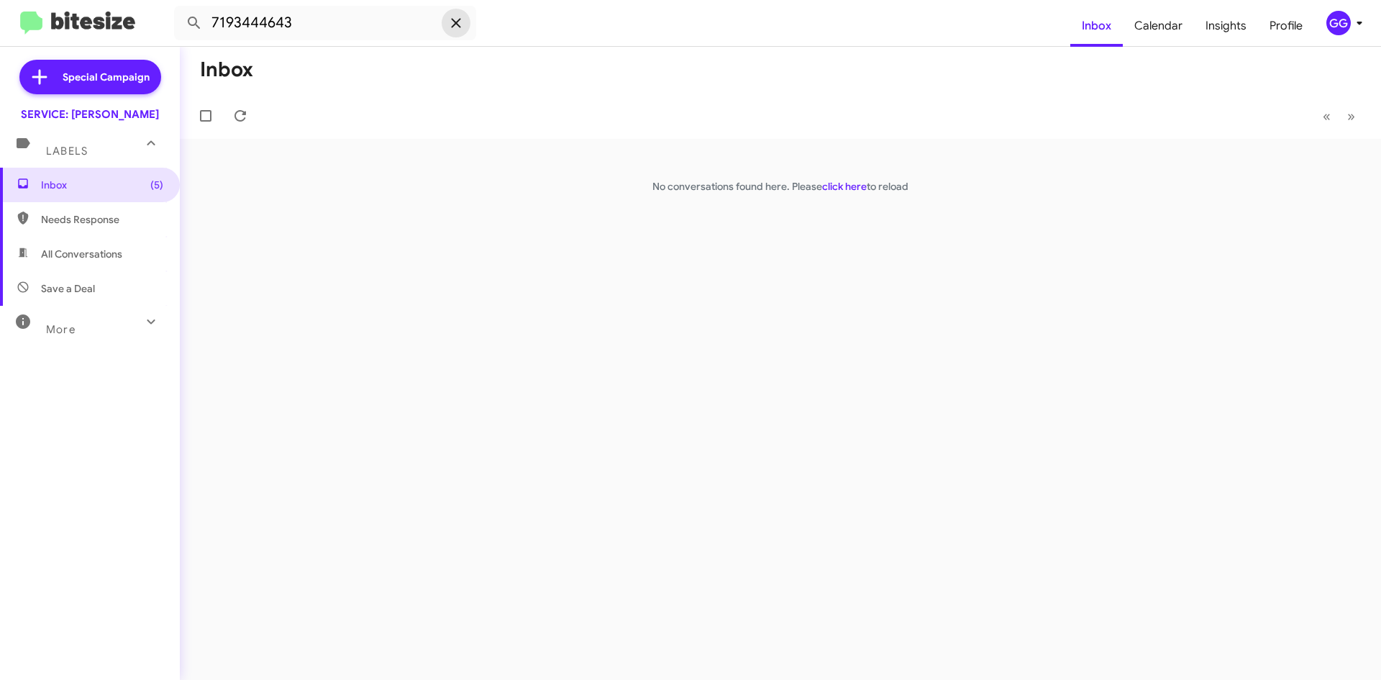
click at [457, 28] on icon at bounding box center [455, 22] width 17 height 17
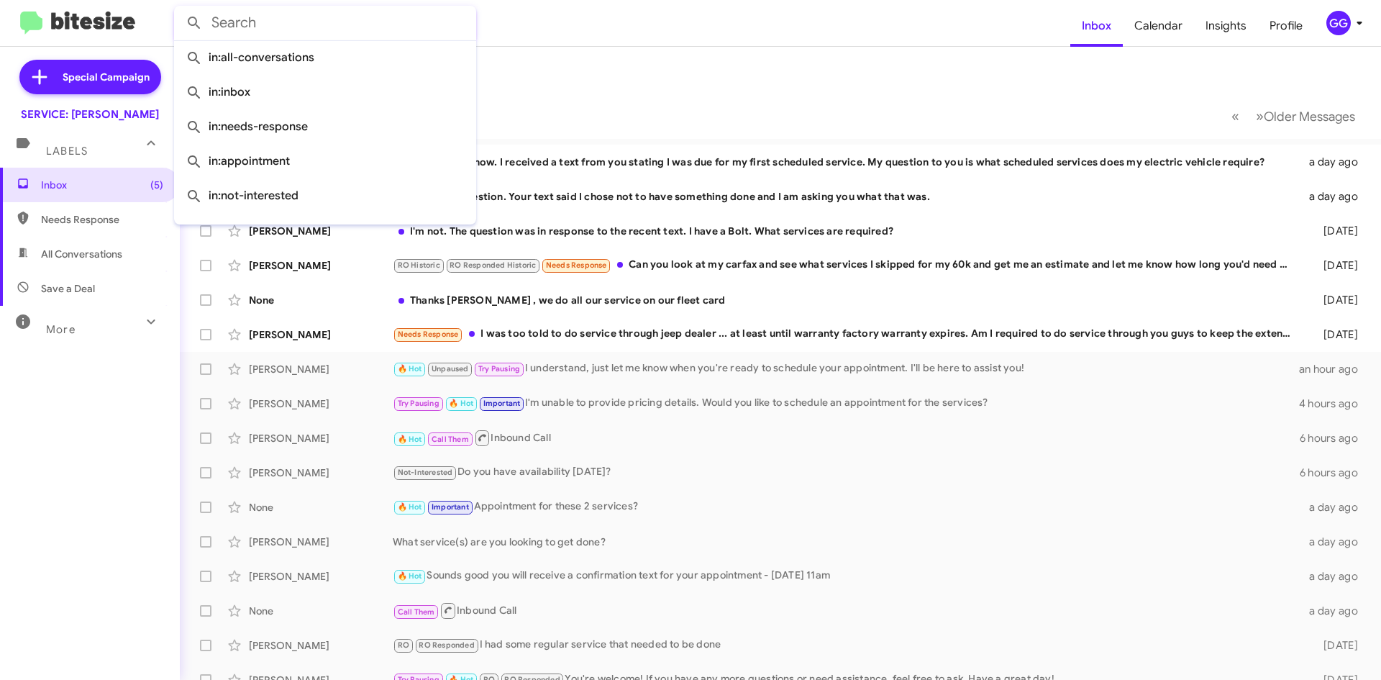
click at [800, 94] on mat-toolbar-row "« Previous » Next Older Messages" at bounding box center [780, 116] width 1201 height 46
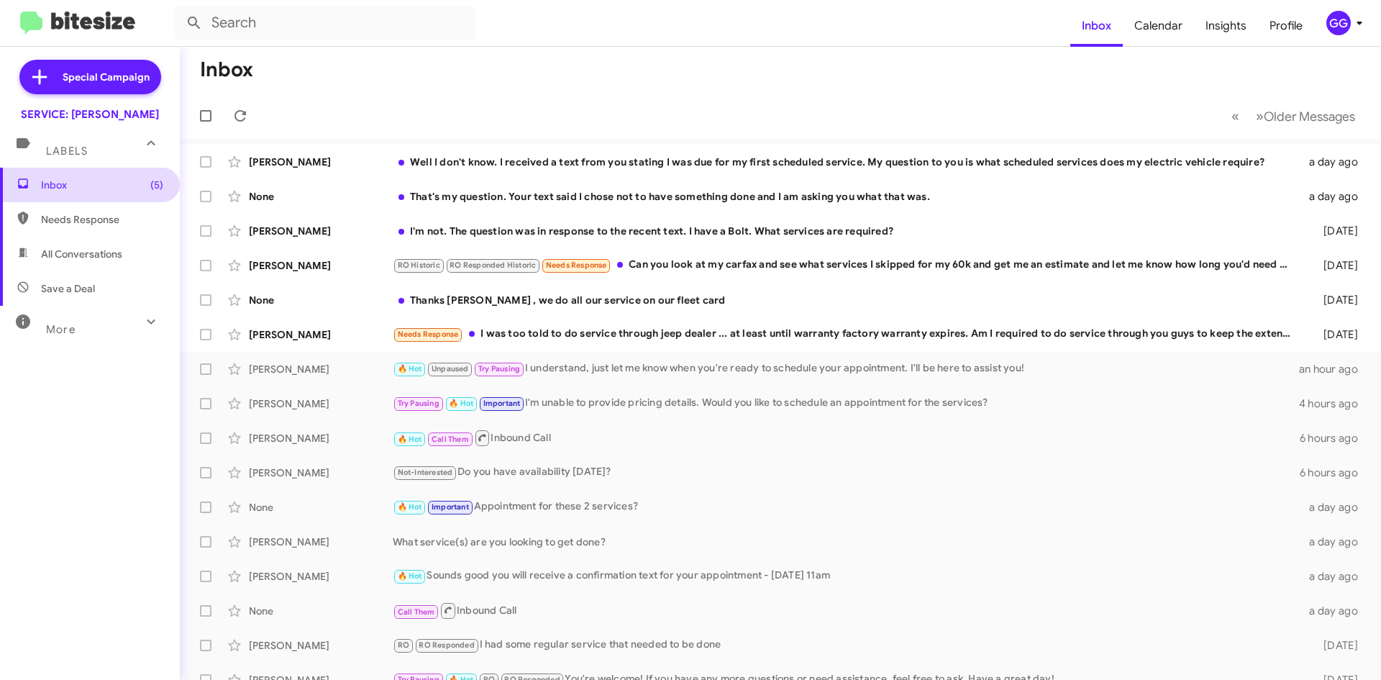
click at [106, 173] on span "Inbox (5)" at bounding box center [90, 185] width 180 height 35
click at [98, 220] on span "Needs Response" at bounding box center [102, 219] width 122 height 14
type input "in:needs-response"
